Goal: Information Seeking & Learning: Learn about a topic

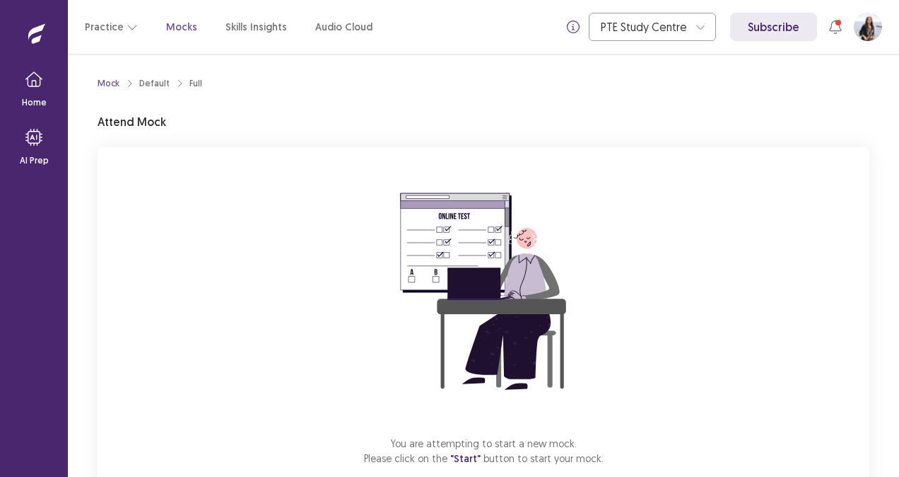
scroll to position [82, 0]
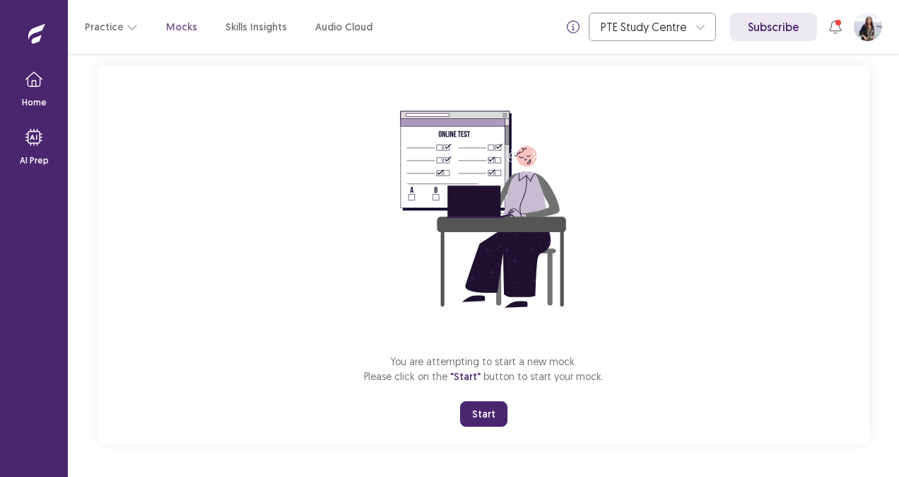
click at [486, 412] on button "Start" at bounding box center [483, 413] width 47 height 25
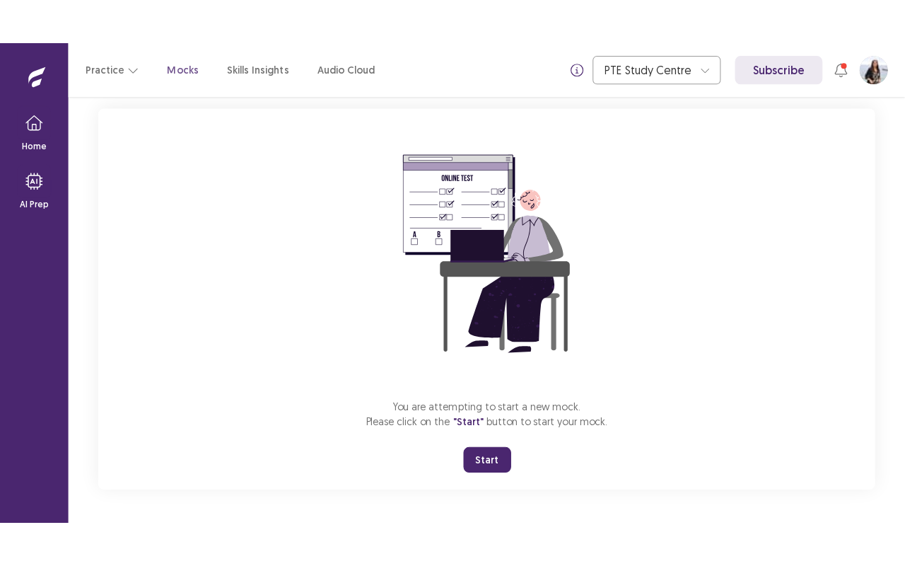
scroll to position [0, 0]
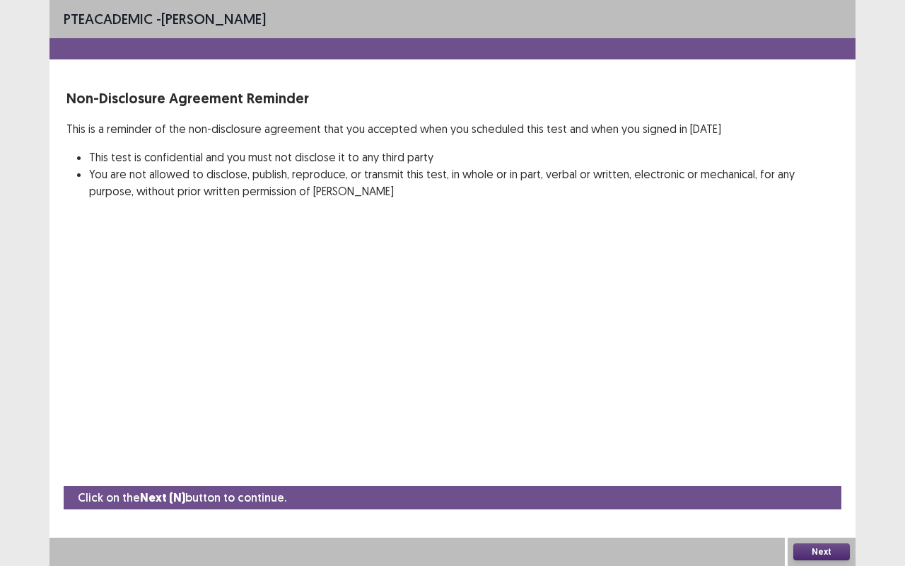
click at [830, 476] on button "Next" at bounding box center [821, 551] width 57 height 17
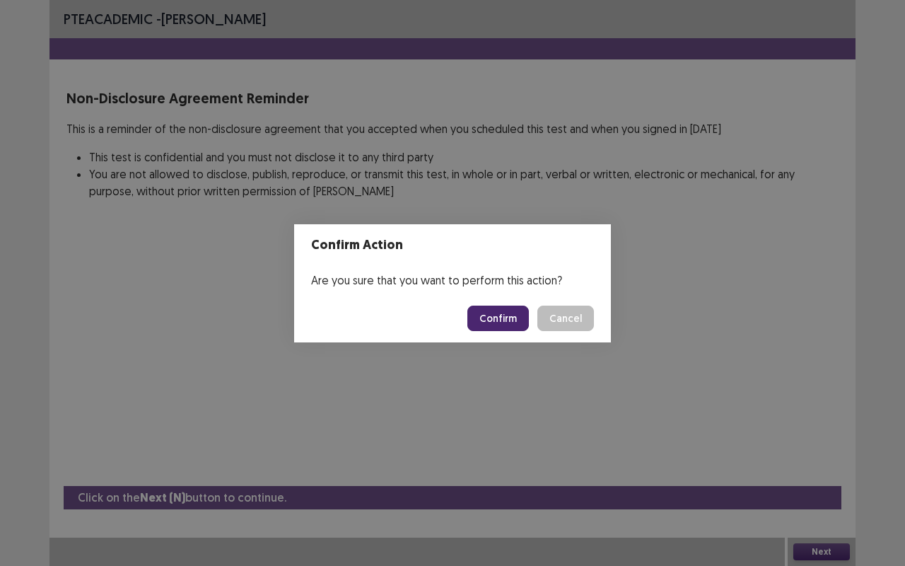
click at [509, 318] on button "Confirm" at bounding box center [498, 317] width 62 height 25
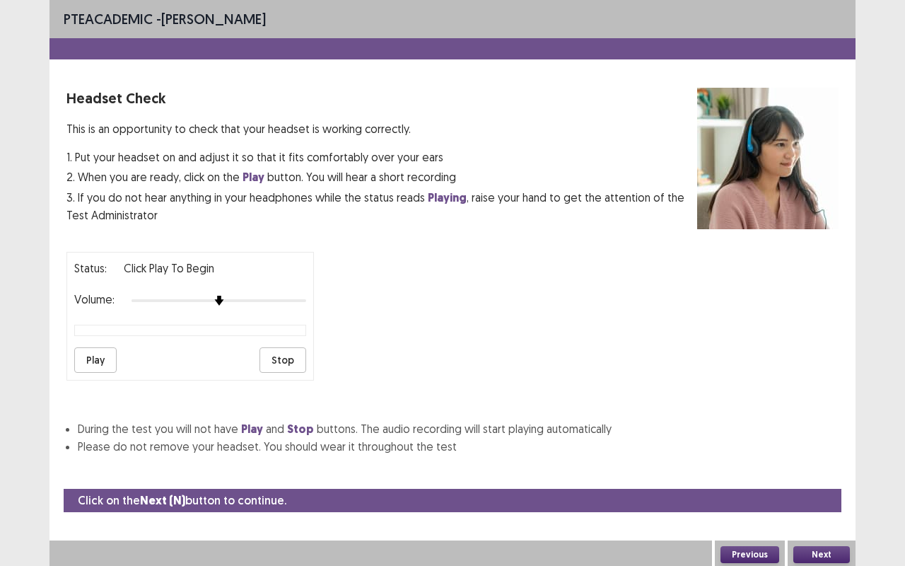
click at [92, 348] on button "Play" at bounding box center [95, 359] width 42 height 25
click at [827, 476] on button "Next" at bounding box center [821, 554] width 57 height 17
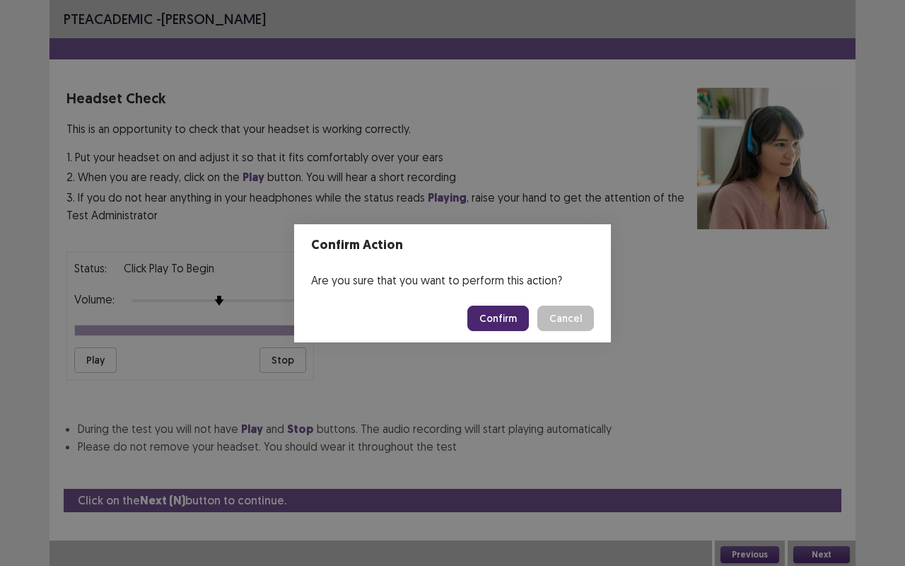
click at [515, 318] on button "Confirm" at bounding box center [498, 317] width 62 height 25
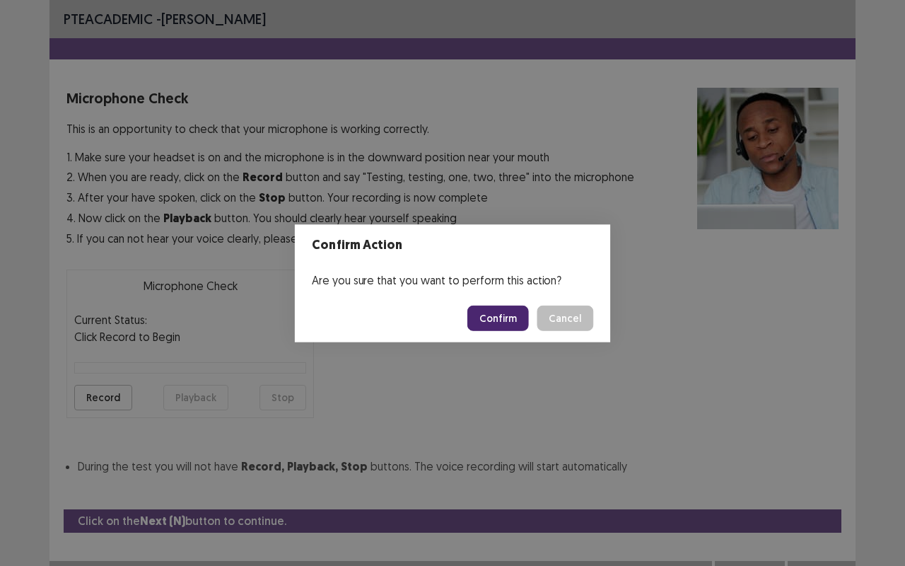
scroll to position [16, 0]
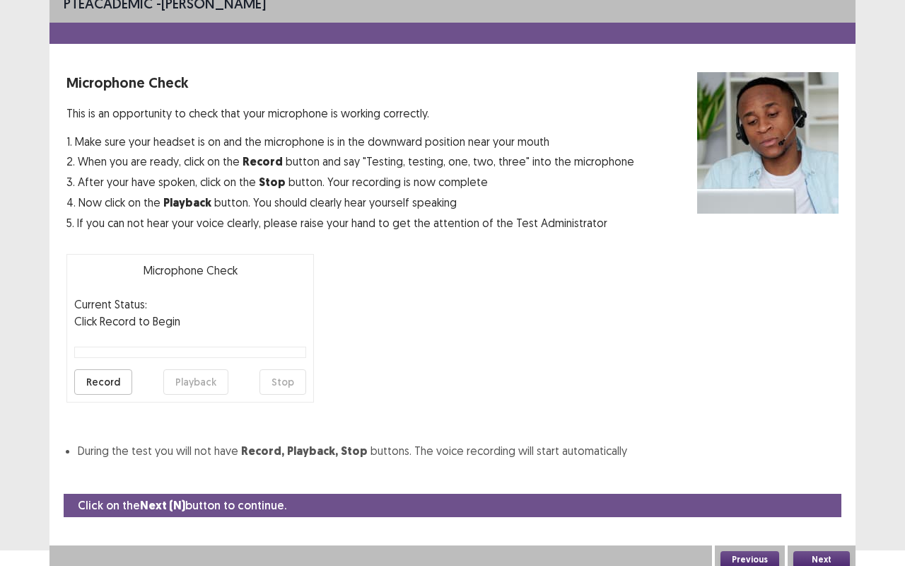
click at [112, 378] on button "Record" at bounding box center [103, 381] width 58 height 25
click at [286, 375] on button "Stop" at bounding box center [283, 381] width 47 height 25
click at [194, 387] on button "Playback" at bounding box center [195, 381] width 65 height 25
click at [187, 375] on button "Playback" at bounding box center [195, 381] width 65 height 25
click at [210, 379] on button "Playback" at bounding box center [195, 381] width 65 height 25
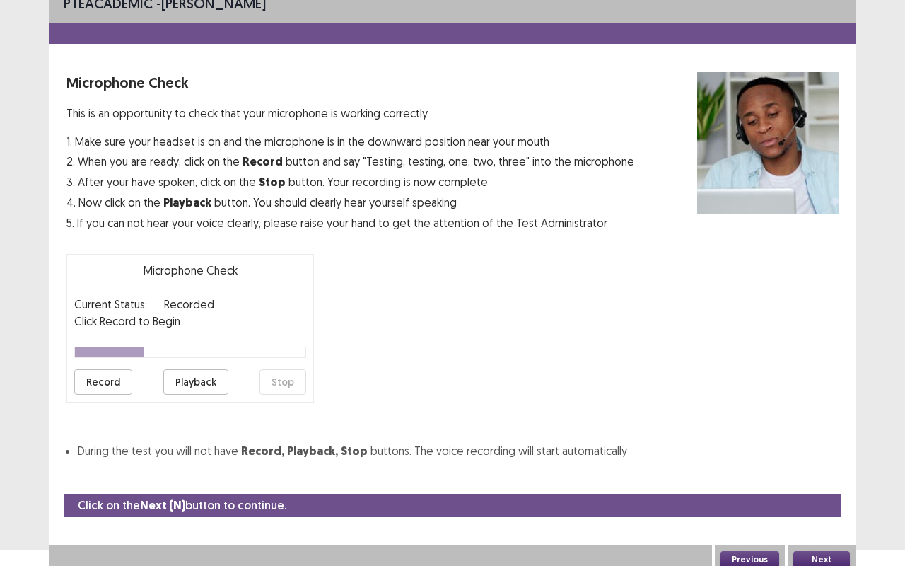
click at [100, 385] on button "Record" at bounding box center [103, 381] width 58 height 25
click at [272, 379] on button "Stop" at bounding box center [283, 381] width 47 height 25
click at [184, 378] on button "Playback" at bounding box center [195, 381] width 65 height 25
click at [833, 476] on button "Next" at bounding box center [821, 559] width 57 height 17
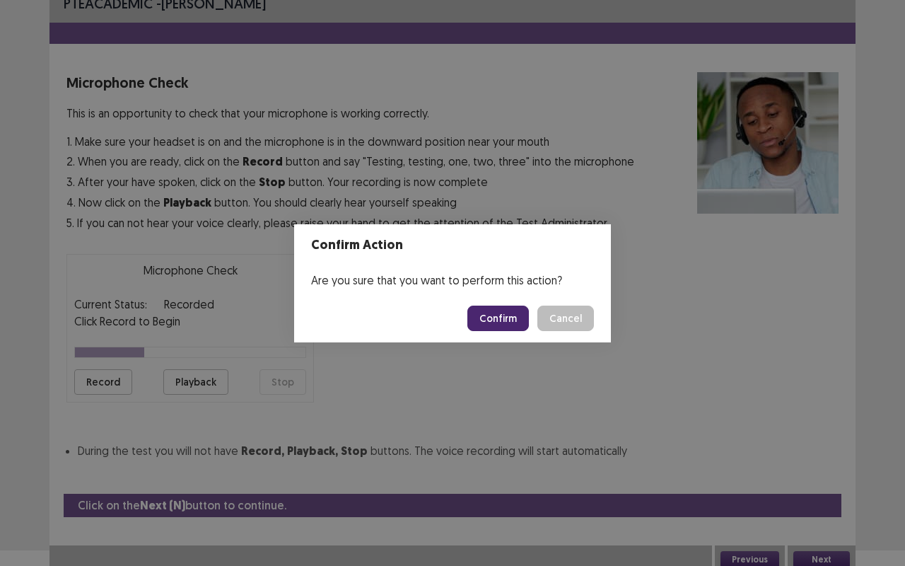
click at [496, 315] on button "Confirm" at bounding box center [498, 317] width 62 height 25
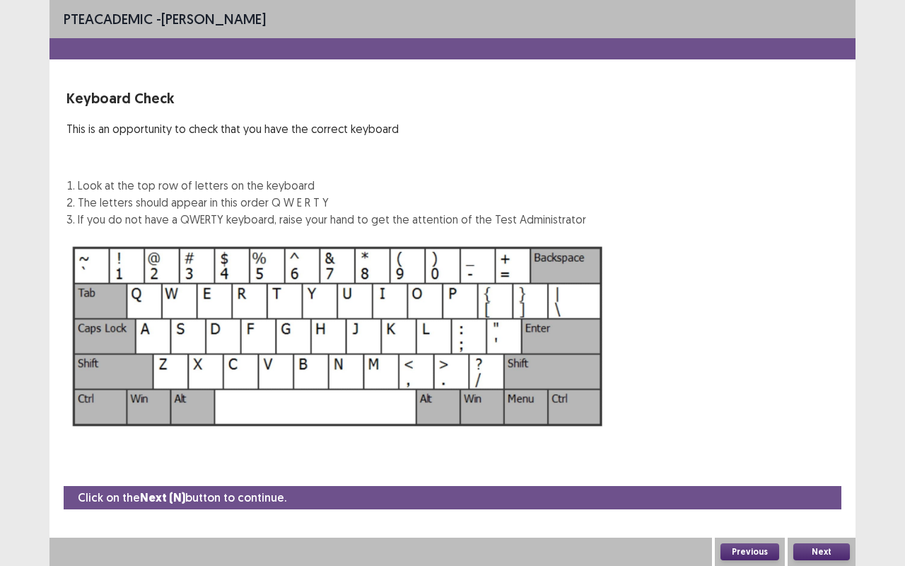
scroll to position [0, 0]
click at [820, 476] on div "Next" at bounding box center [822, 551] width 68 height 28
click at [829, 476] on button "Next" at bounding box center [821, 551] width 57 height 17
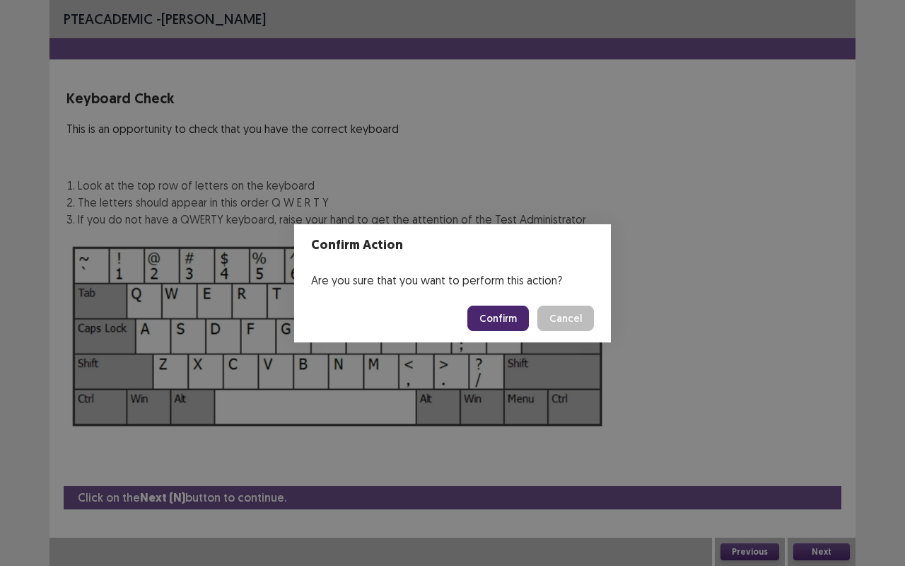
click at [507, 322] on button "Confirm" at bounding box center [498, 317] width 62 height 25
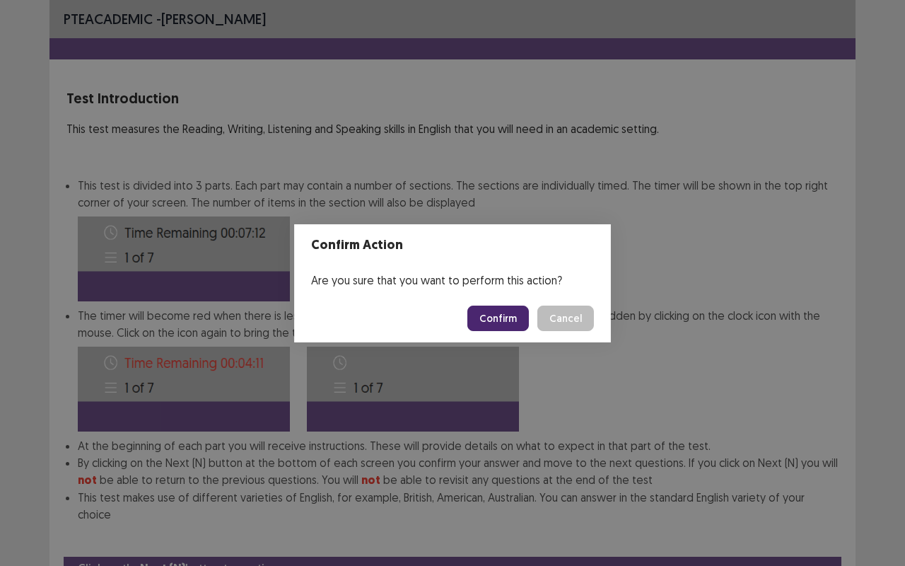
scroll to position [53, 0]
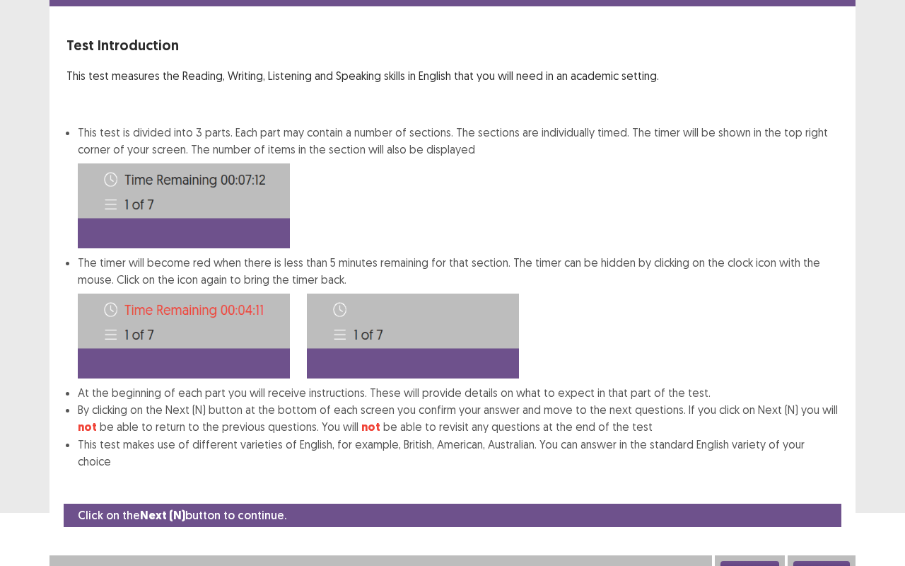
click at [820, 476] on button "Next" at bounding box center [821, 569] width 57 height 17
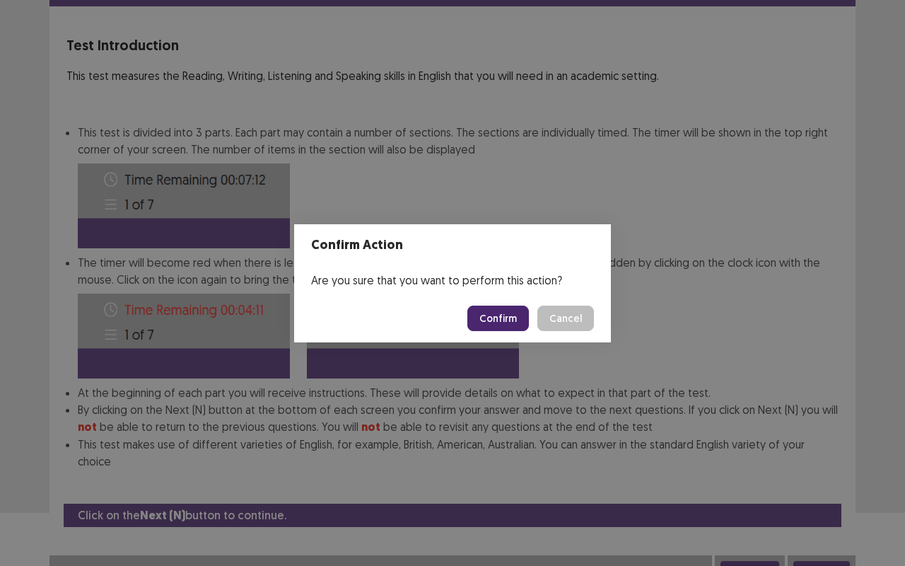
click at [501, 320] on button "Confirm" at bounding box center [498, 317] width 62 height 25
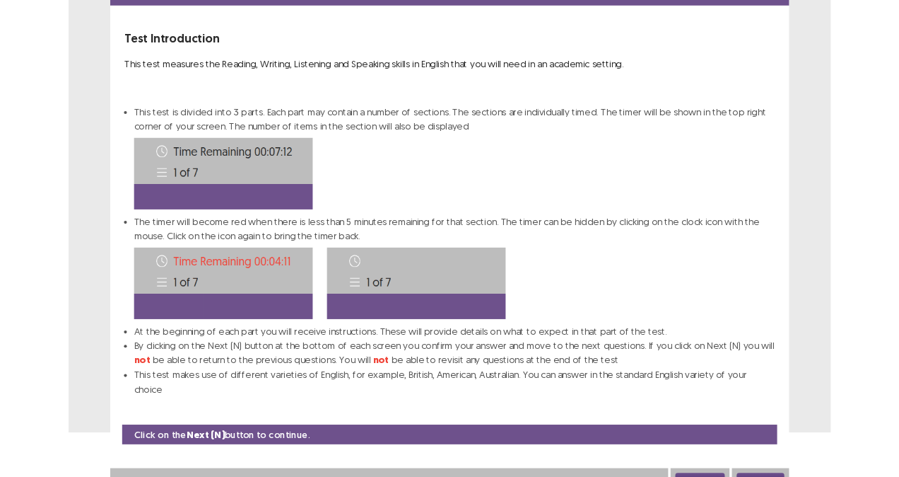
scroll to position [0, 0]
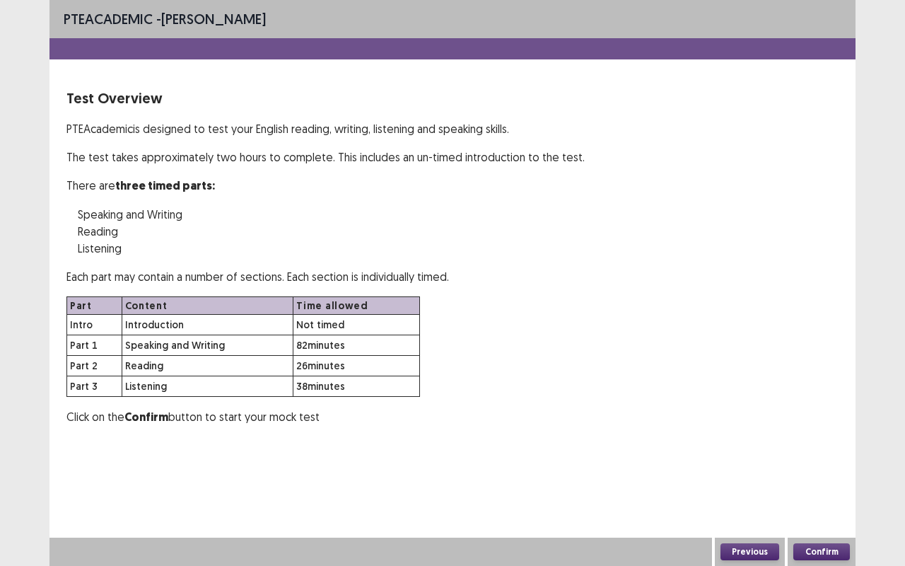
click at [823, 476] on button "Confirm" at bounding box center [821, 551] width 57 height 17
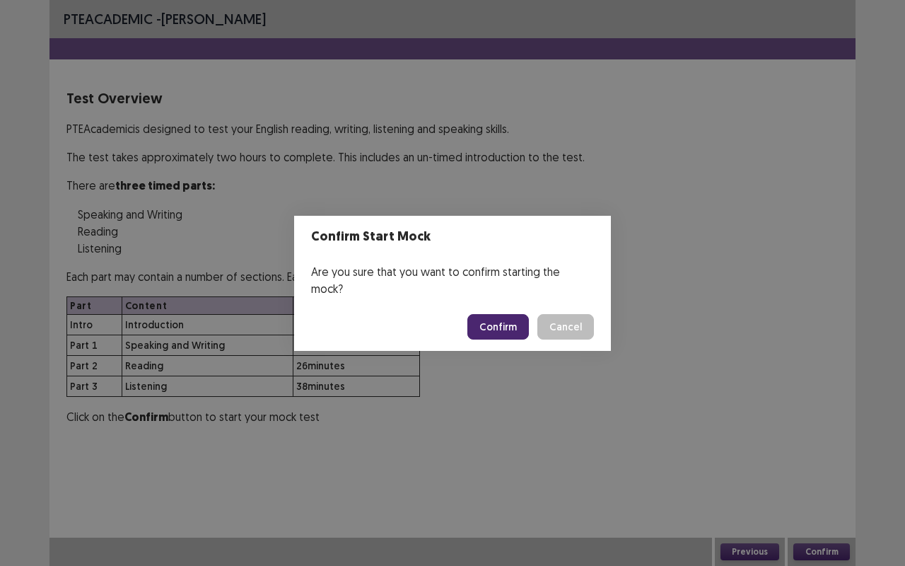
click at [494, 314] on button "Confirm" at bounding box center [498, 326] width 62 height 25
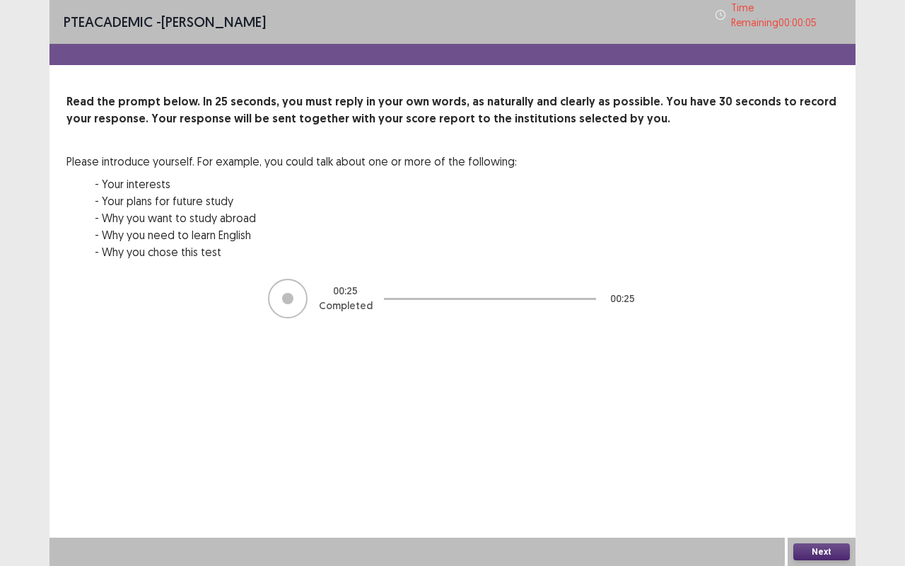
click at [827, 476] on button "Next" at bounding box center [821, 551] width 57 height 17
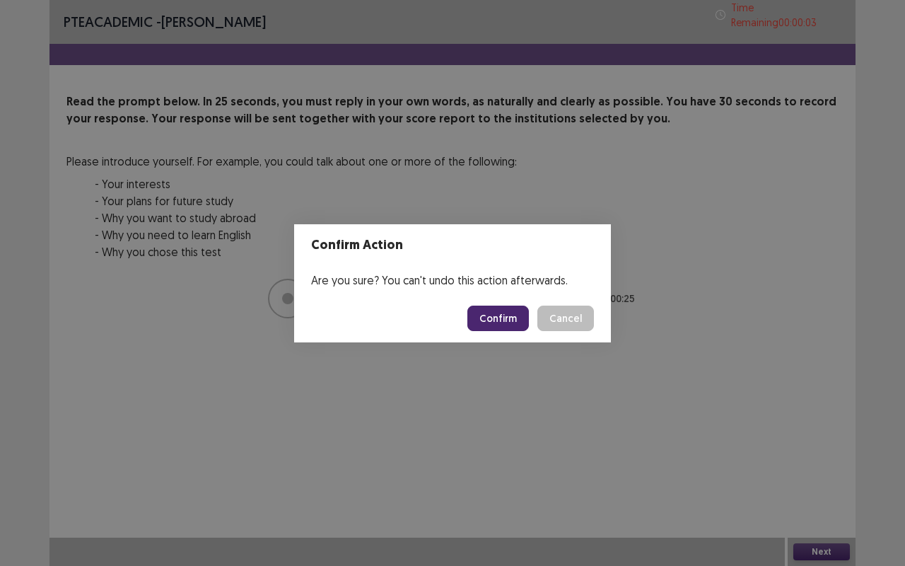
click at [518, 316] on button "Confirm" at bounding box center [498, 317] width 62 height 25
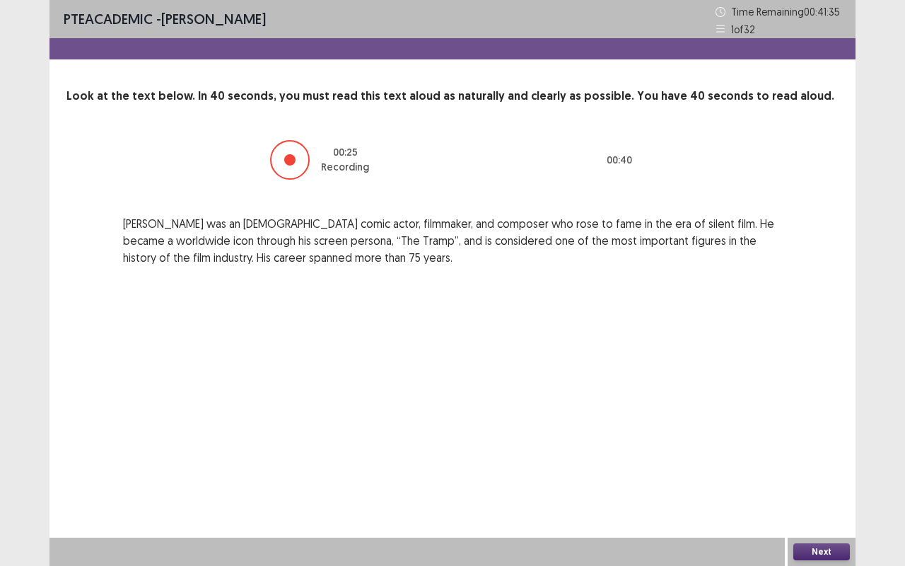
click at [833, 476] on button "Next" at bounding box center [821, 551] width 57 height 17
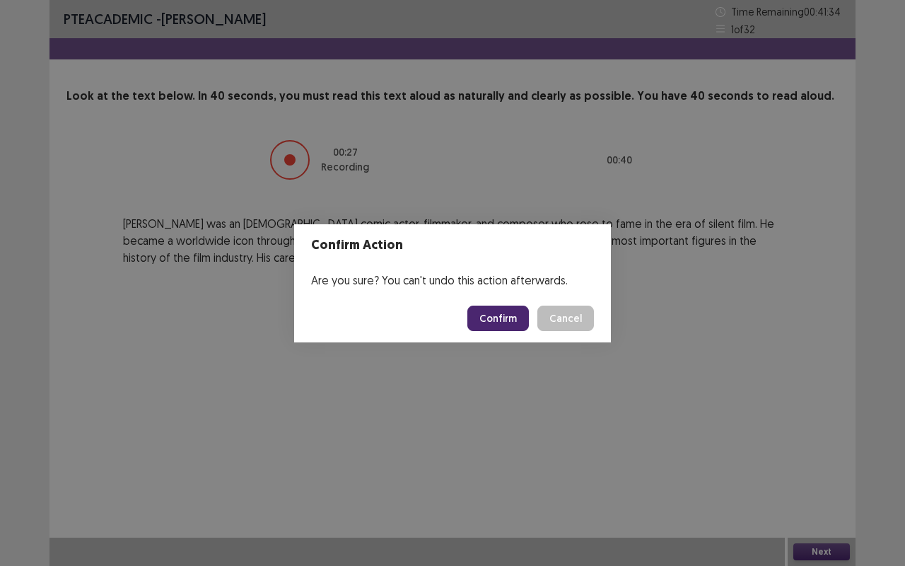
click at [499, 320] on button "Confirm" at bounding box center [498, 317] width 62 height 25
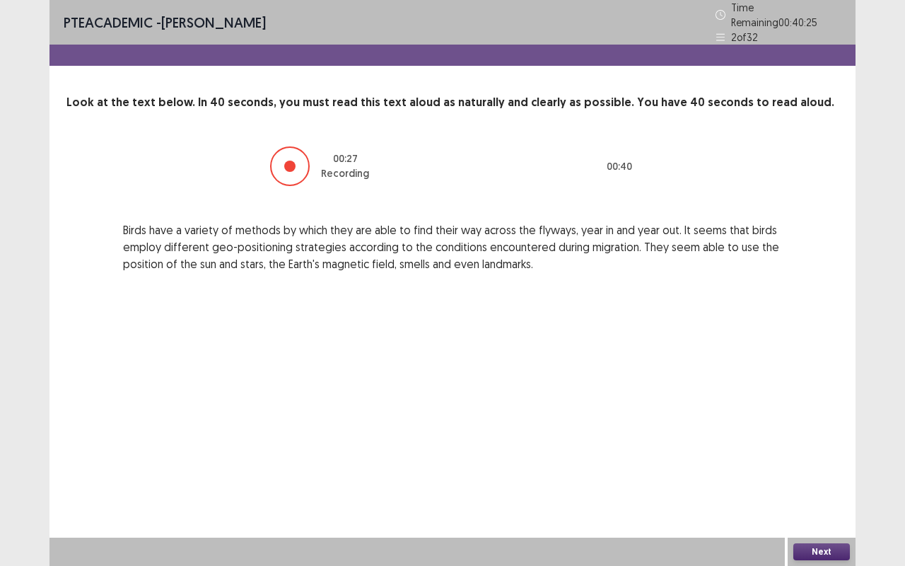
click at [827, 476] on button "Next" at bounding box center [821, 551] width 57 height 17
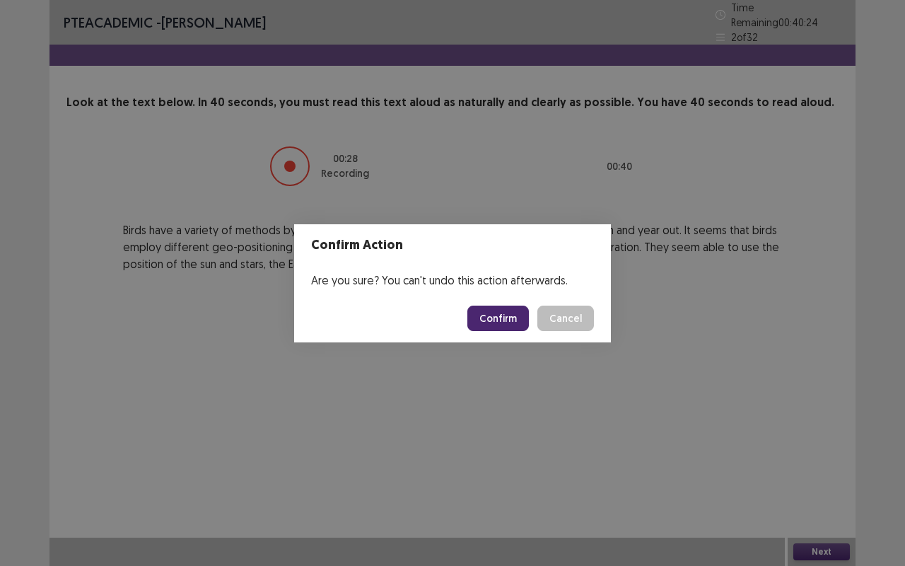
click at [498, 304] on footer "Confirm Cancel" at bounding box center [452, 318] width 317 height 48
click at [500, 315] on button "Confirm" at bounding box center [498, 317] width 62 height 25
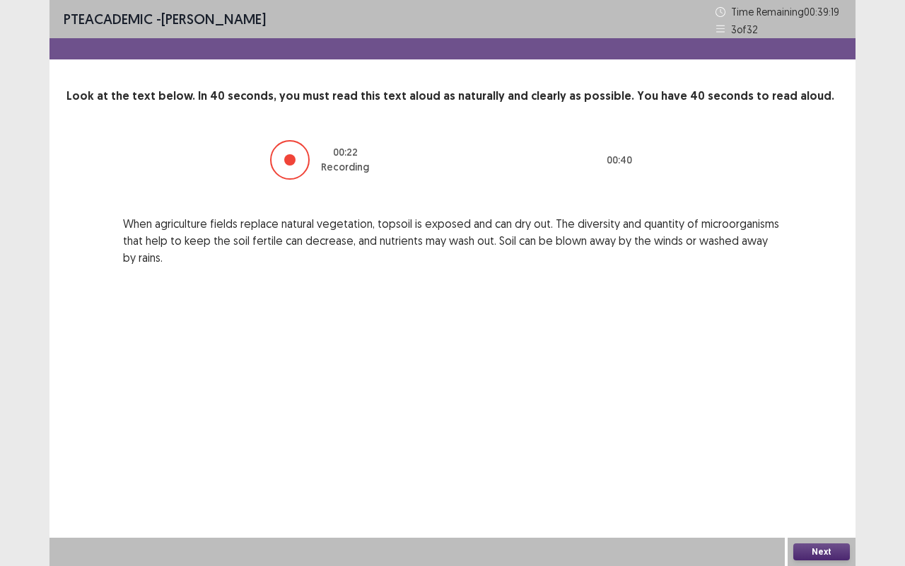
click at [814, 476] on button "Next" at bounding box center [821, 551] width 57 height 17
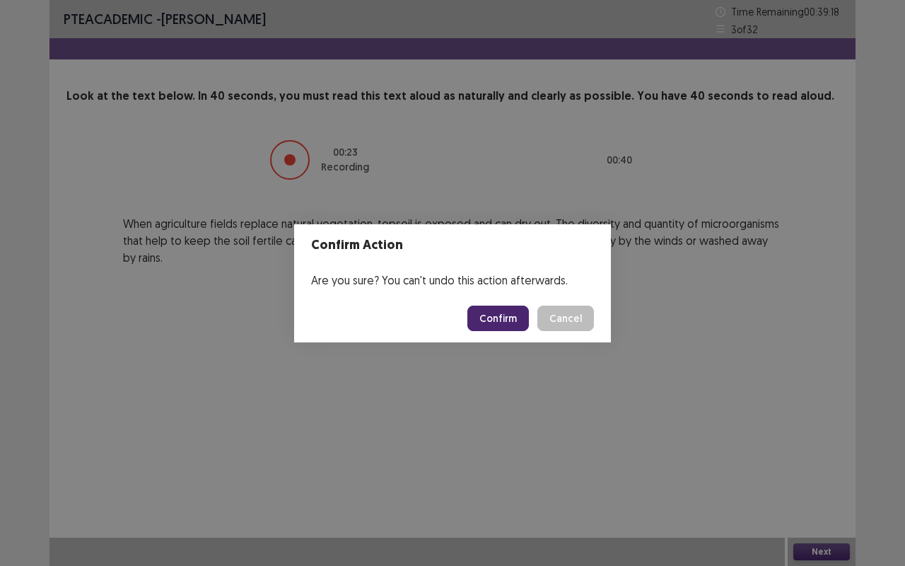
click at [497, 317] on button "Confirm" at bounding box center [498, 317] width 62 height 25
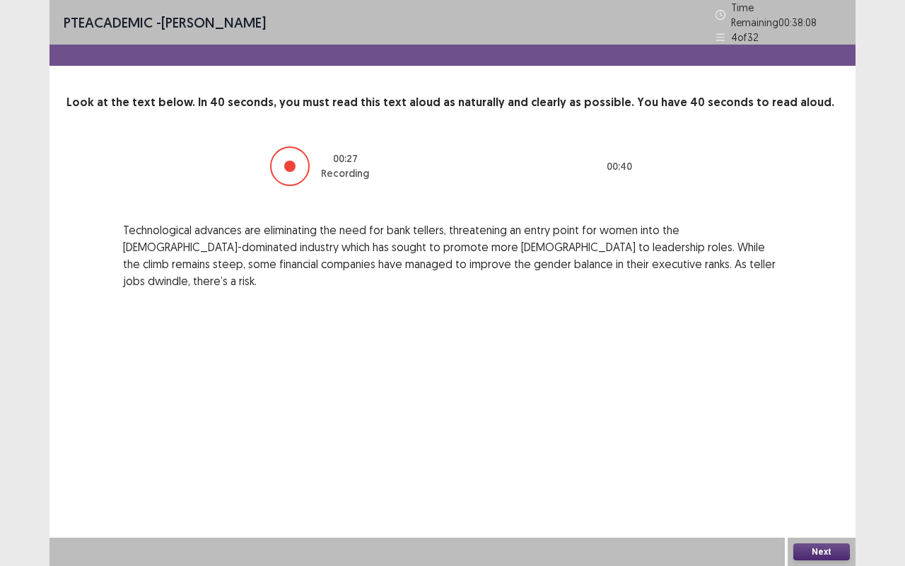
click at [817, 476] on div "Next" at bounding box center [822, 551] width 68 height 28
click at [817, 476] on button "Next" at bounding box center [821, 551] width 57 height 17
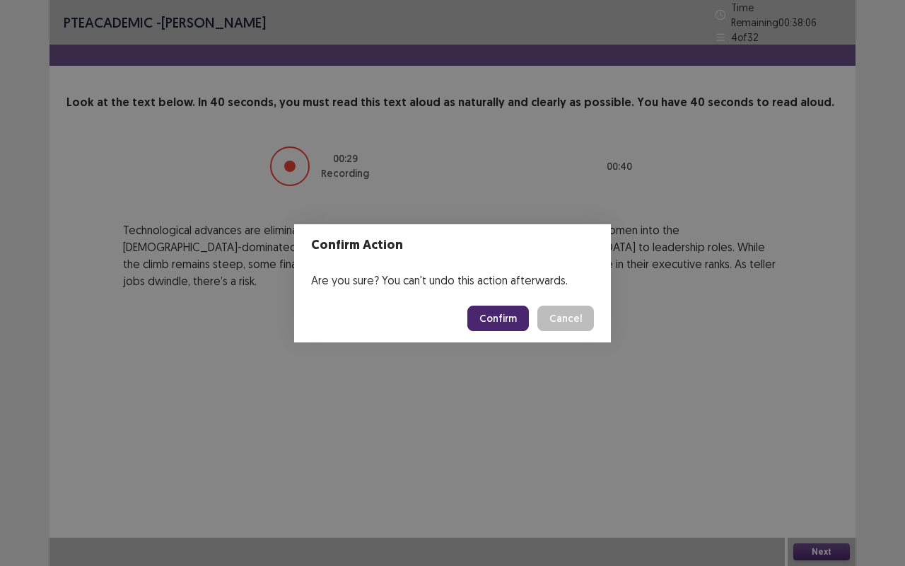
click at [512, 322] on button "Confirm" at bounding box center [498, 317] width 62 height 25
